Goal: Find specific page/section: Find specific page/section

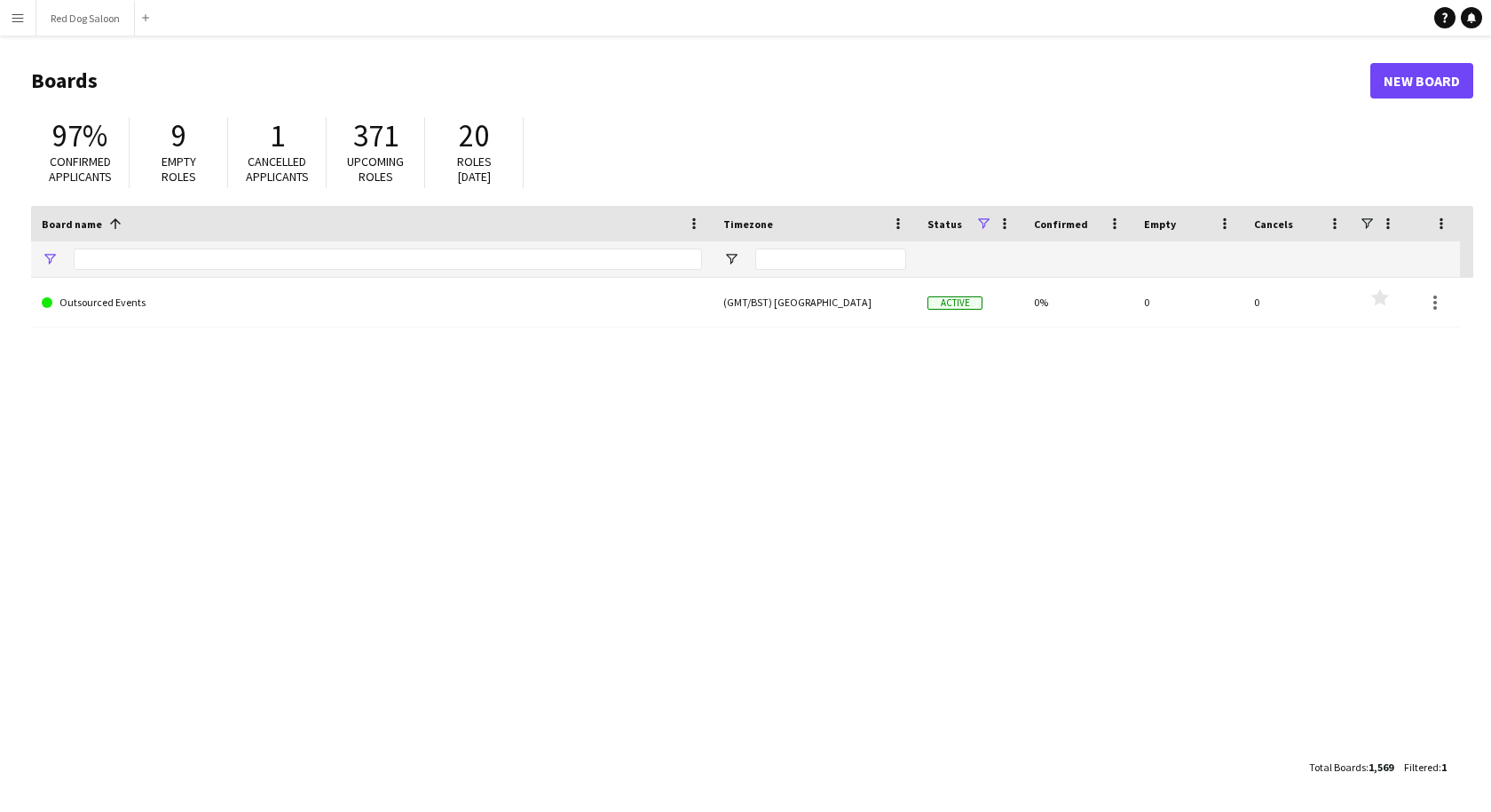
type input "**********"
click at [11, 13] on app-icon "Menu" at bounding box center [17, 17] width 14 height 14
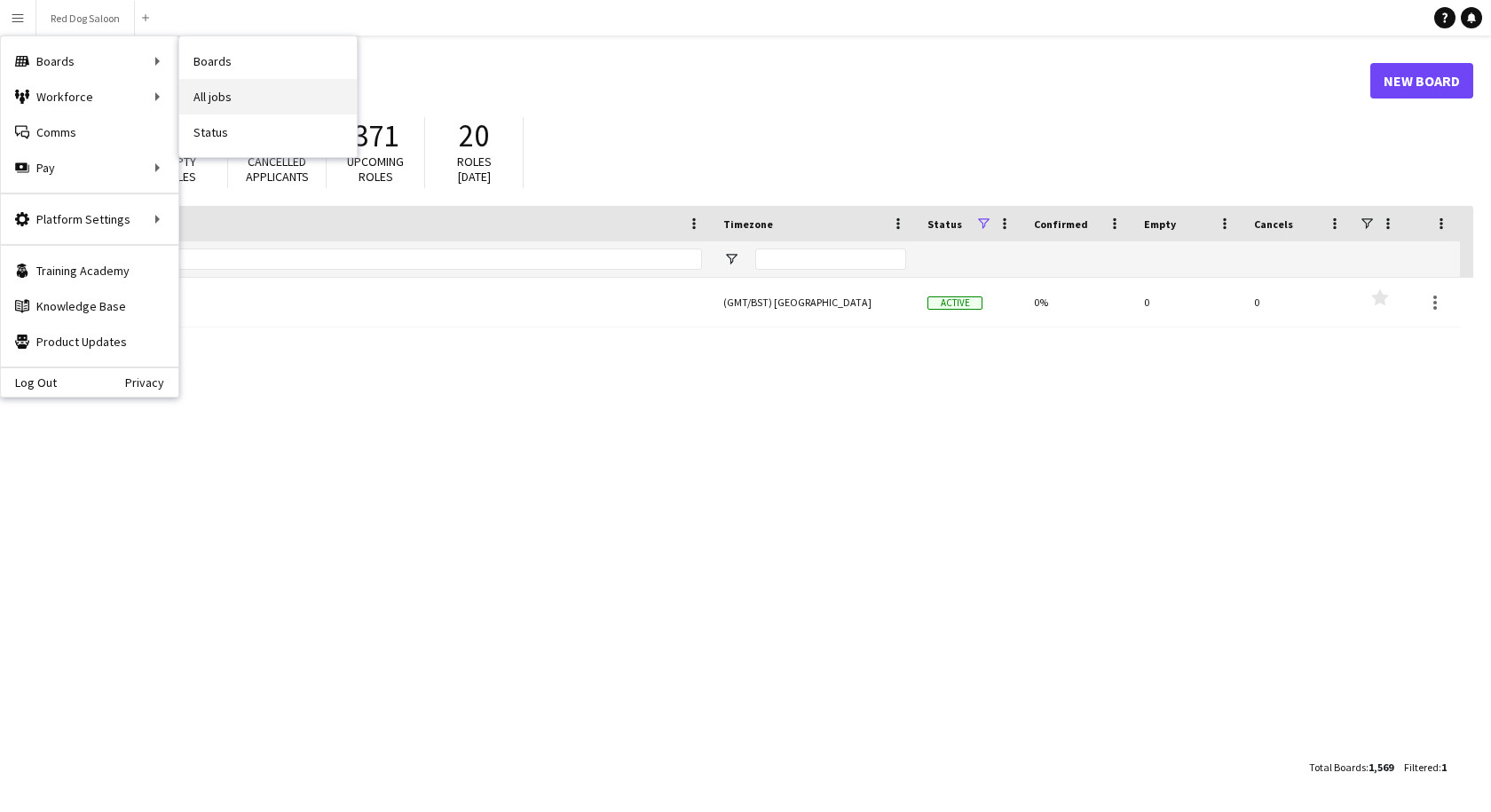
click at [221, 102] on link "All jobs" at bounding box center [267, 96] width 177 height 35
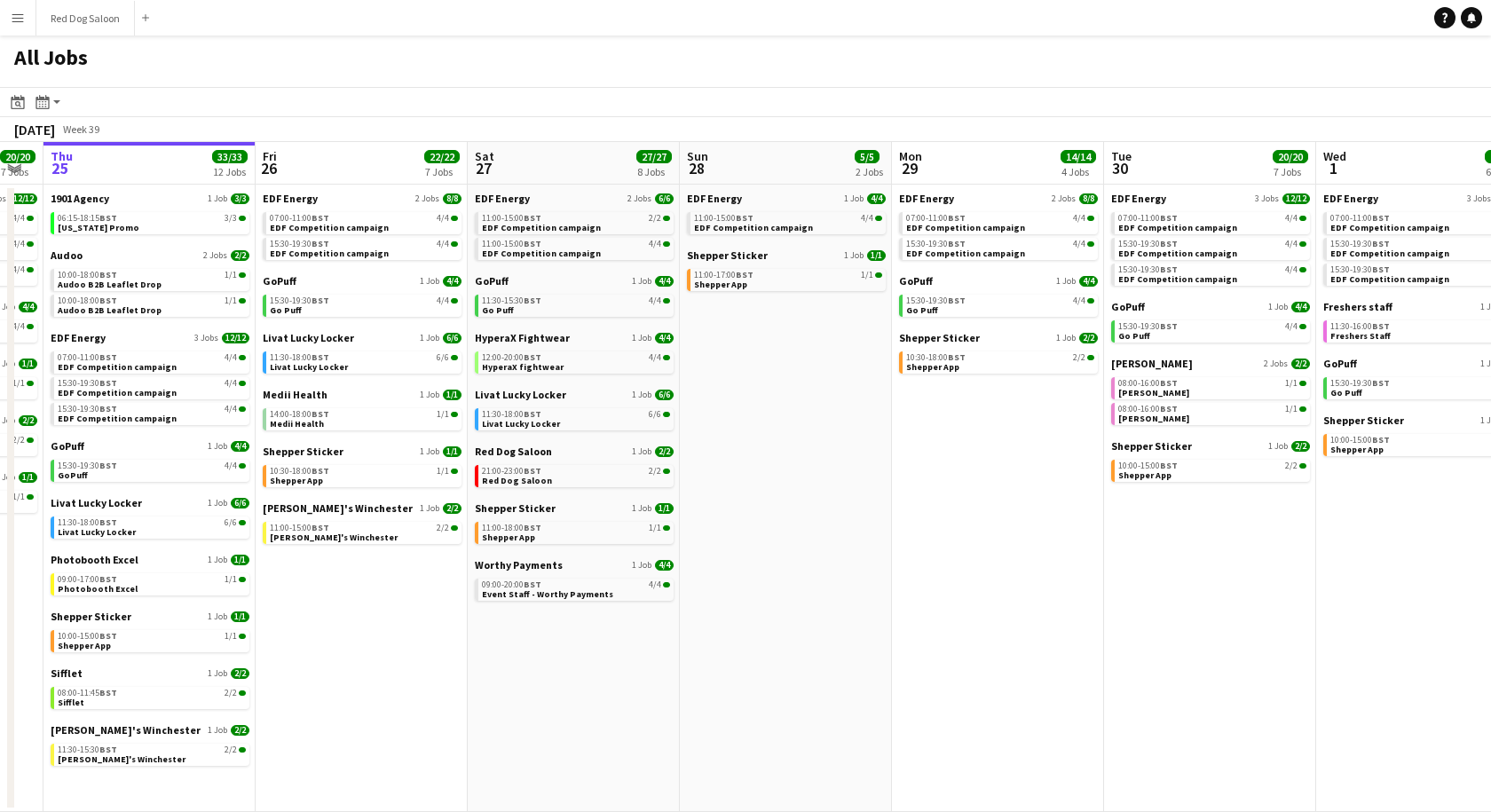
scroll to position [0, 593]
click at [286, 417] on span "14:00-18:00 BST" at bounding box center [299, 414] width 59 height 9
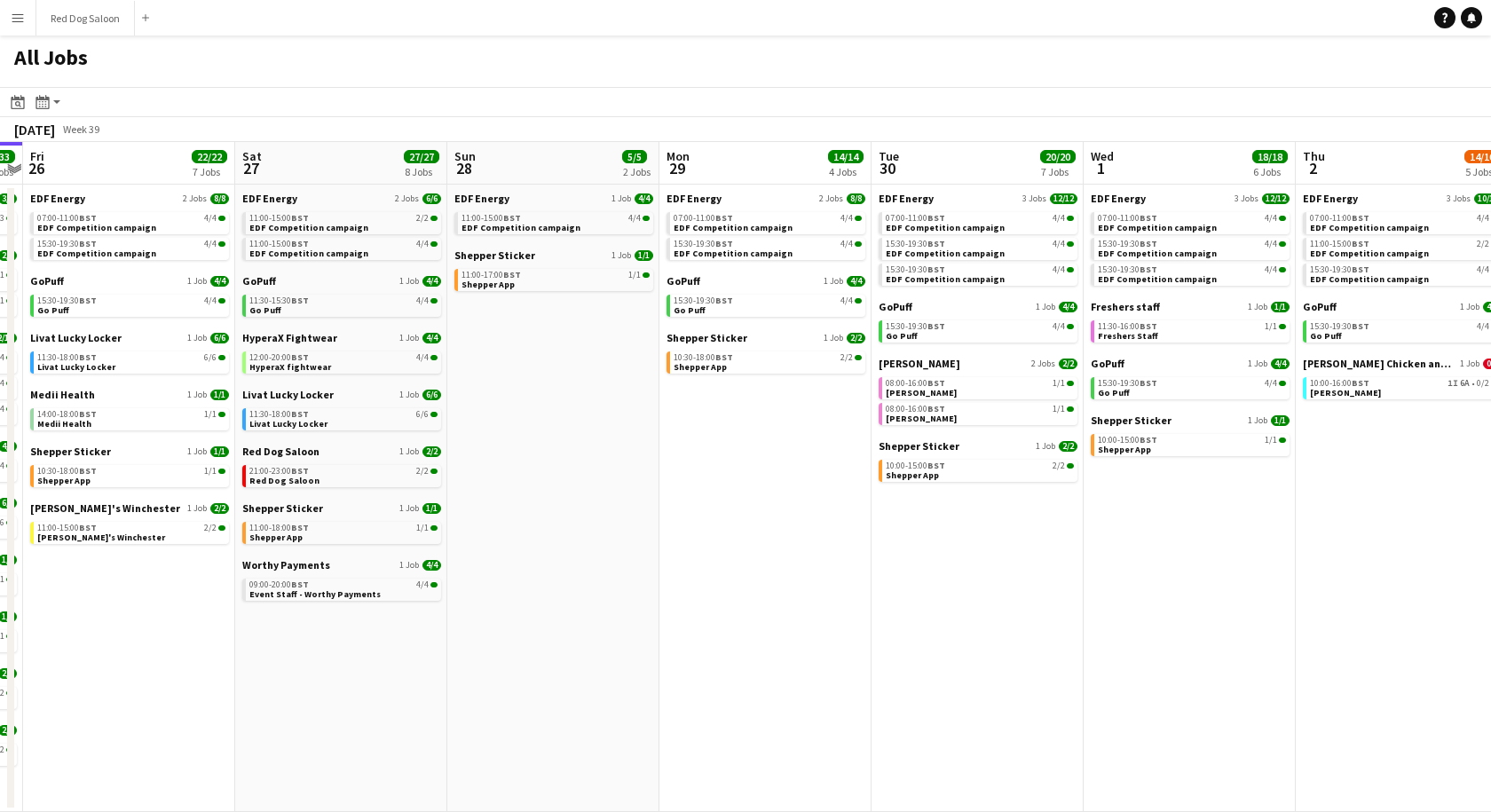
scroll to position [0, 828]
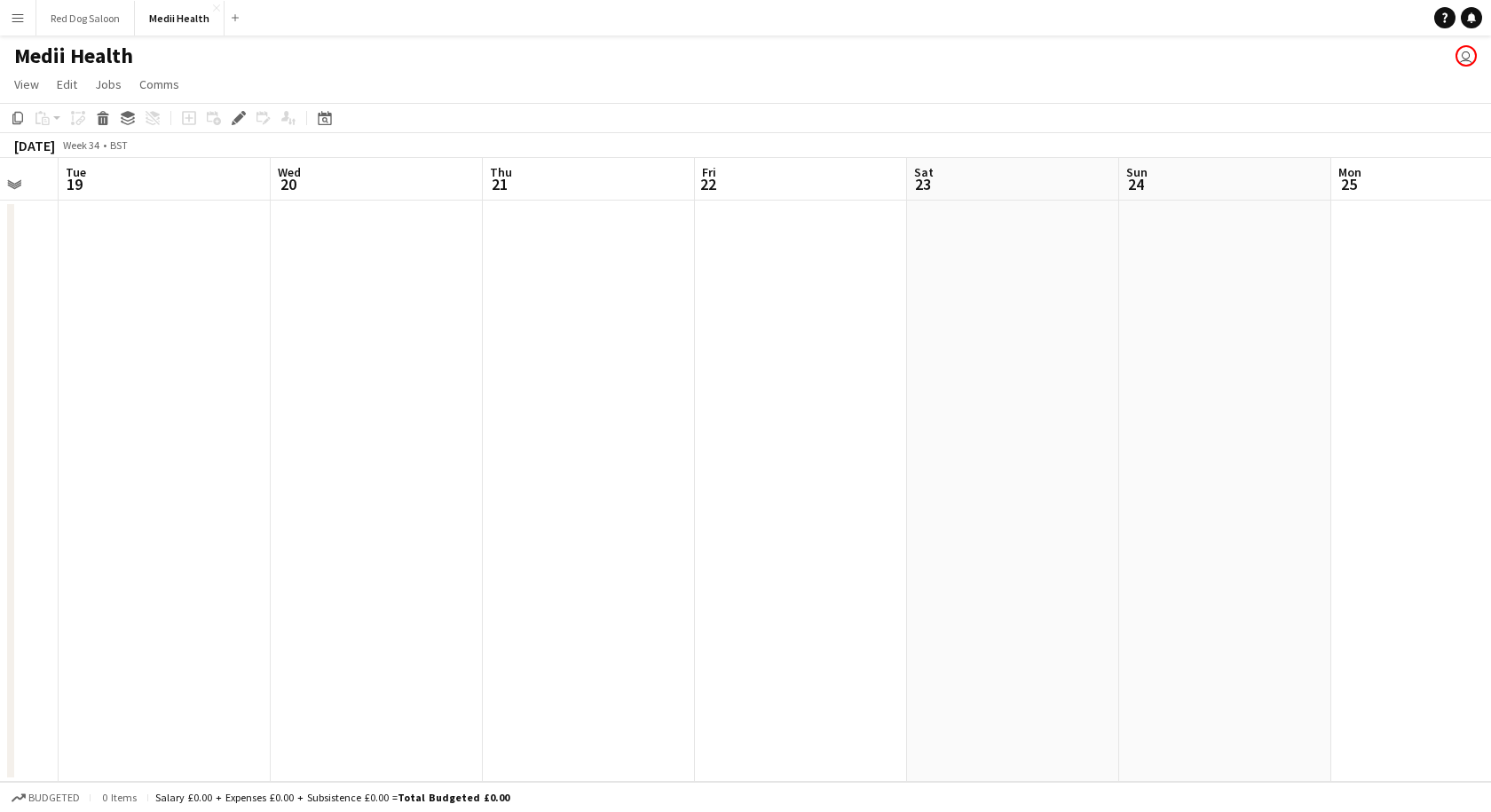
scroll to position [0, 364]
